Goal: Task Accomplishment & Management: Manage account settings

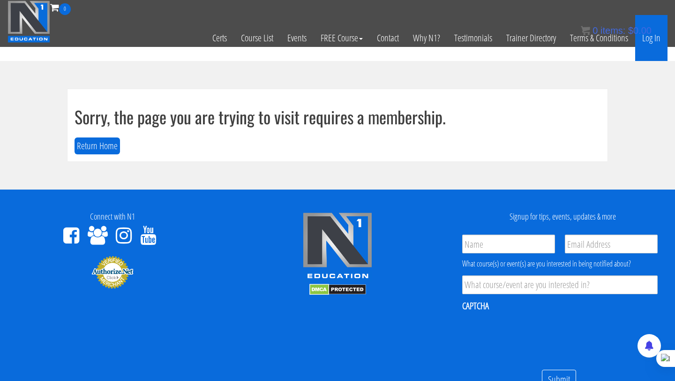
click at [647, 43] on link "Log In" at bounding box center [651, 38] width 32 height 46
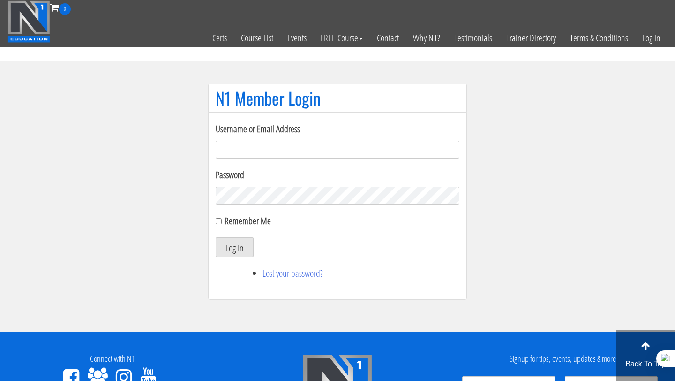
type input "[EMAIL_ADDRESS][PERSON_NAME][DOMAIN_NAME]"
click at [237, 242] on button "Log In" at bounding box center [235, 247] width 38 height 20
